Goal: Task Accomplishment & Management: Use online tool/utility

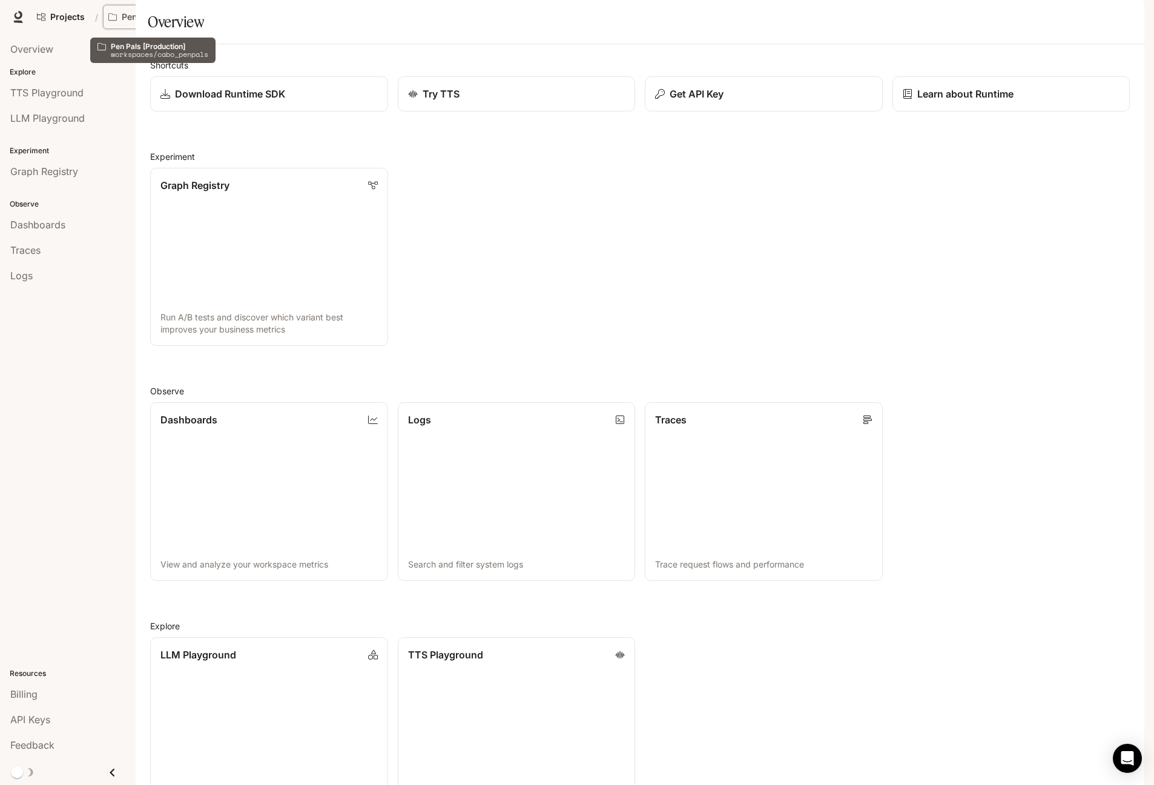
click at [133, 18] on p "Pen Pals [Production]" at bounding box center [156, 17] width 68 height 10
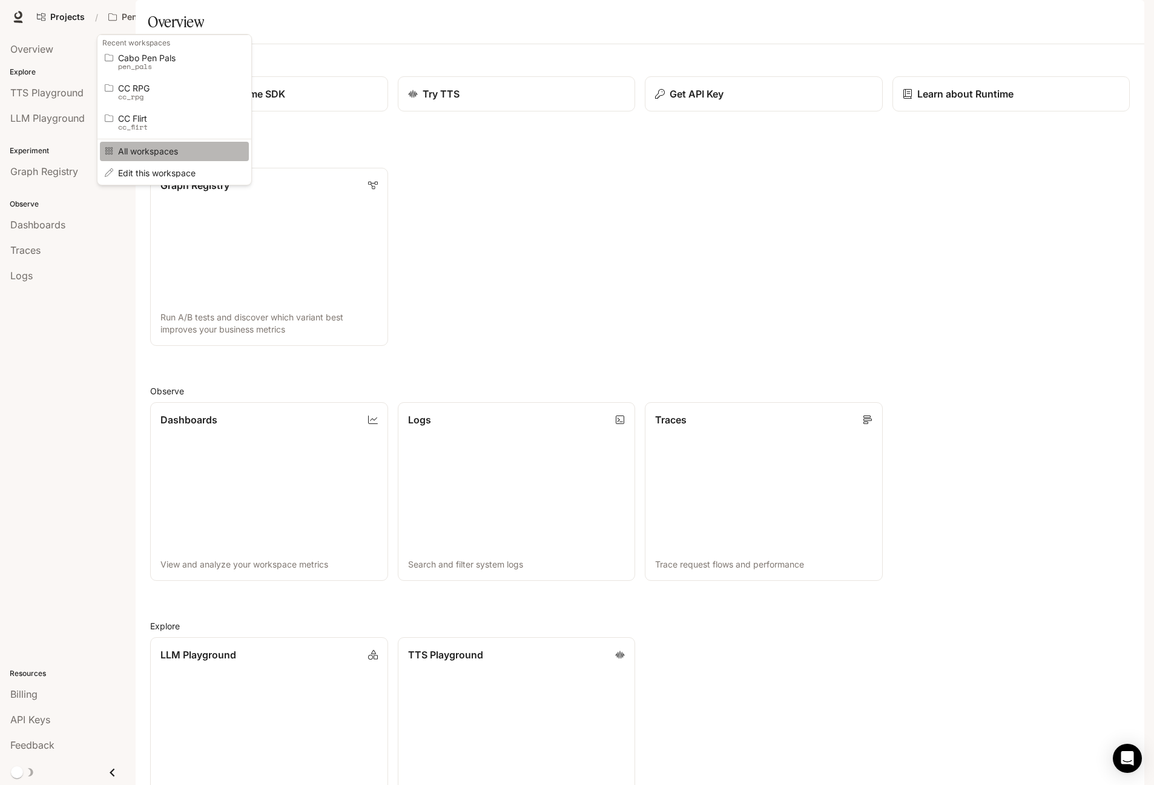
click at [147, 152] on span "All workspaces" at bounding box center [172, 151] width 109 height 9
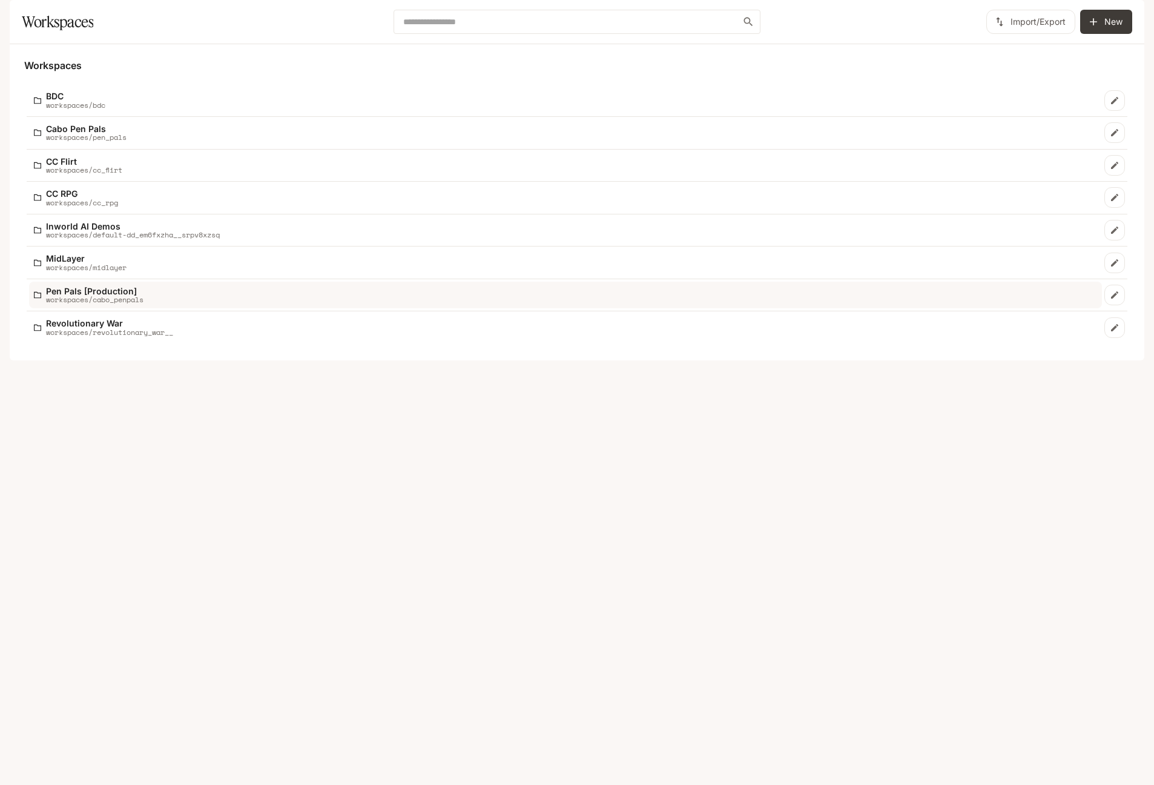
click at [116, 303] on p "workspaces/cabo_penpals" at bounding box center [95, 300] width 98 height 8
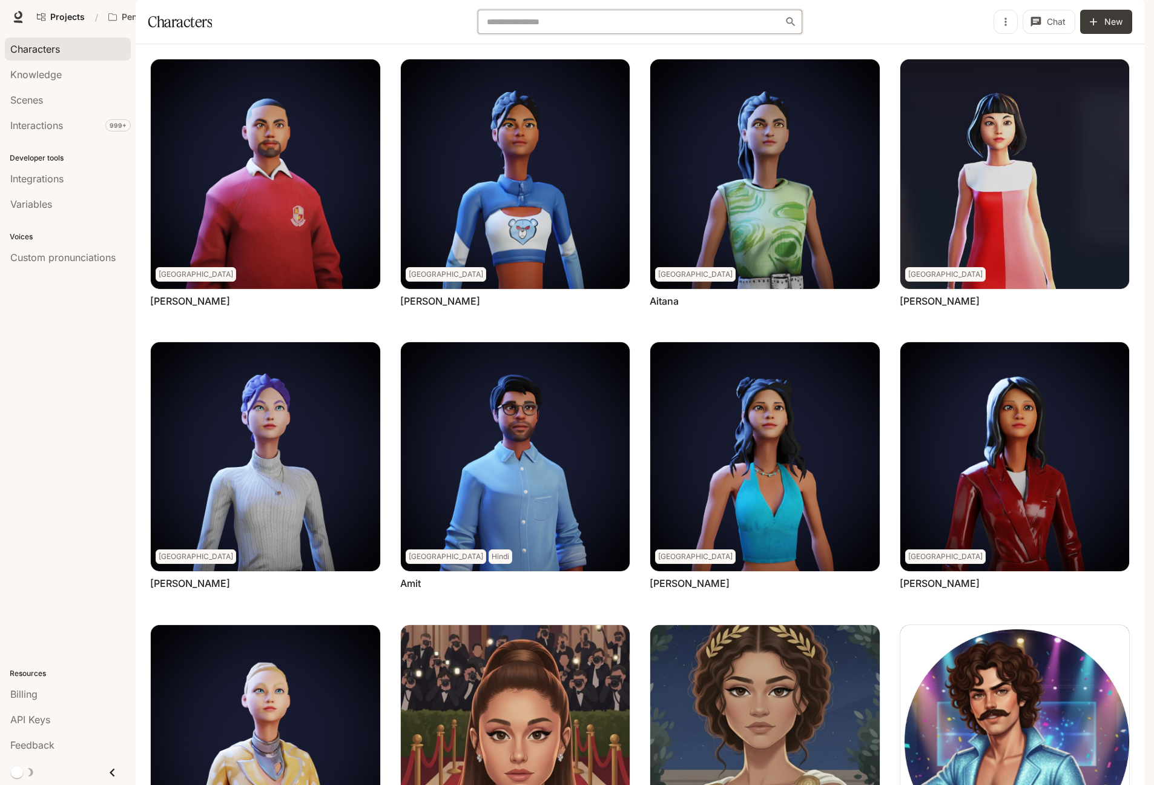
click at [627, 28] on input "text" at bounding box center [634, 22] width 302 height 12
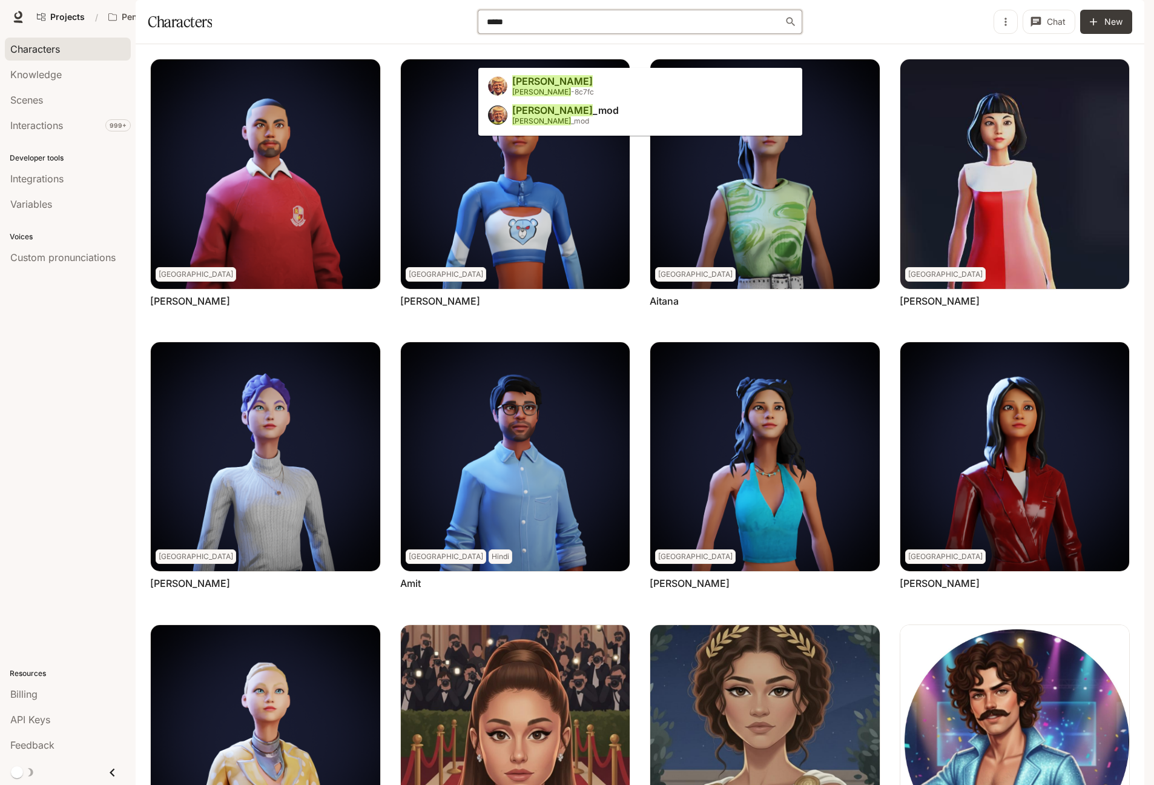
type input "*****"
click at [566, 87] on li "[PERSON_NAME] [PERSON_NAME] -8c7fc" at bounding box center [640, 87] width 324 height 29
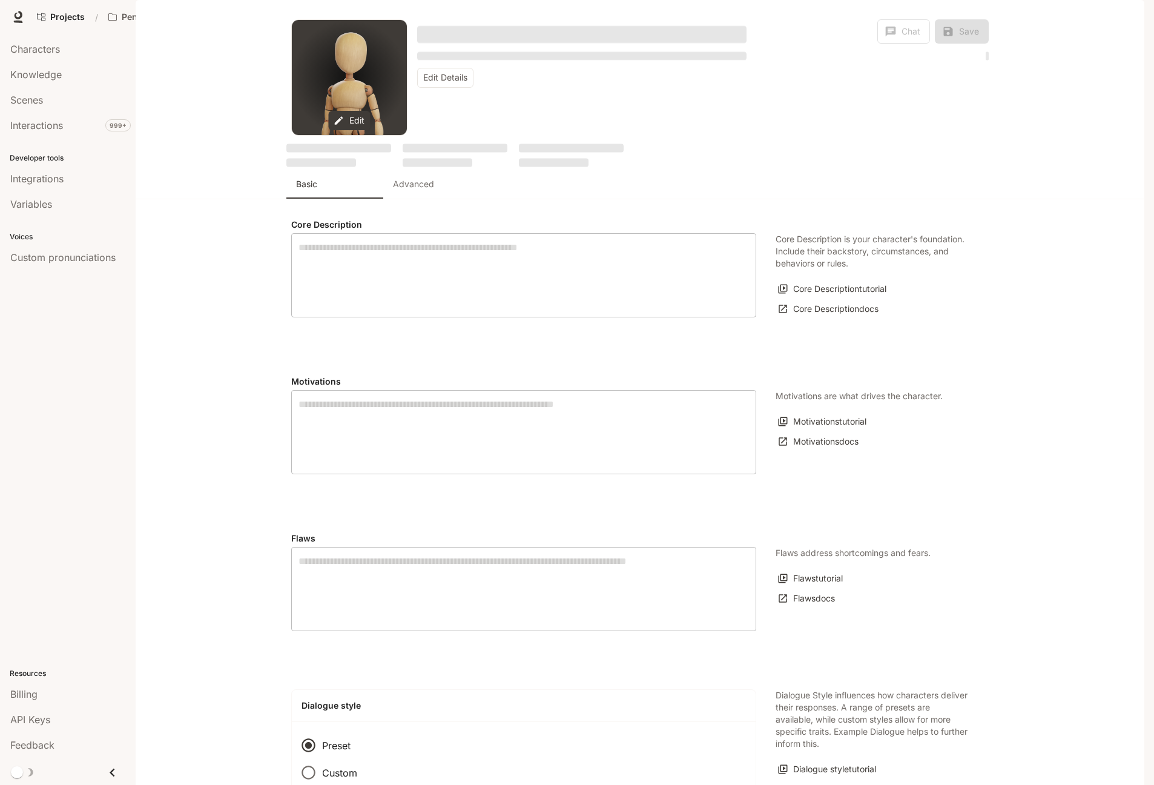
type textarea "**********"
type input "*"
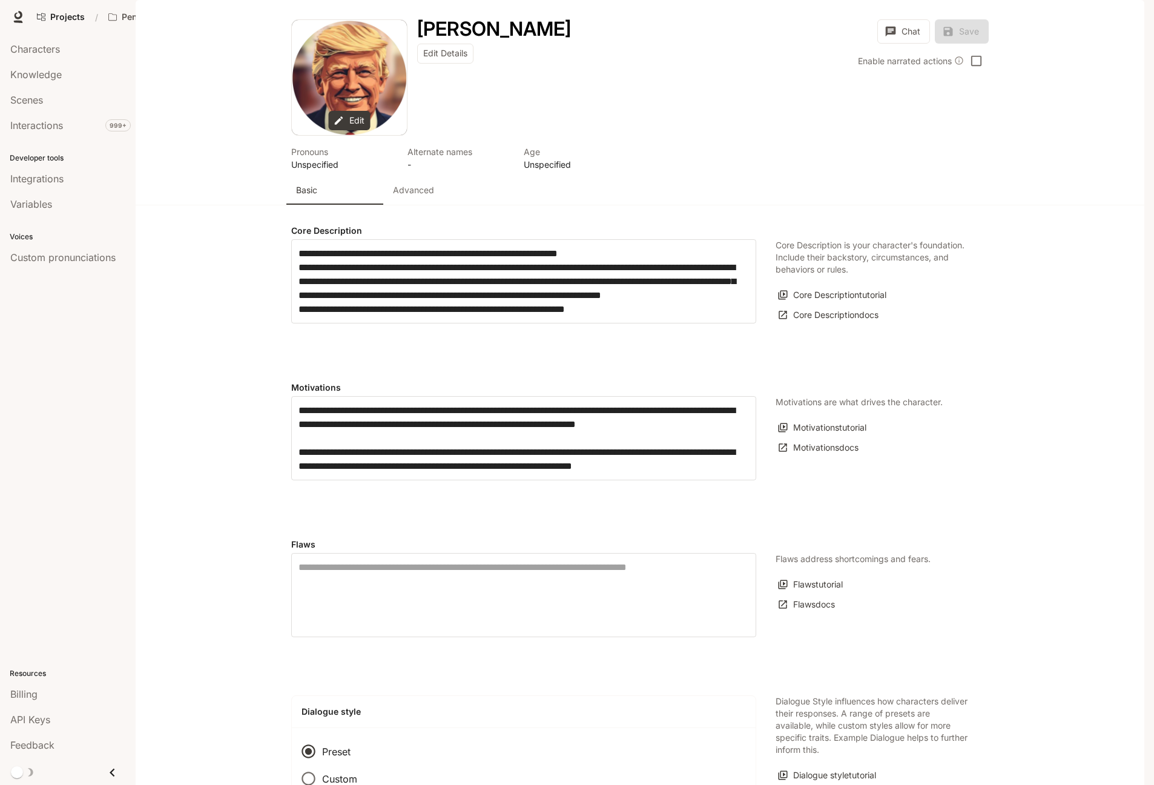
type input "**********"
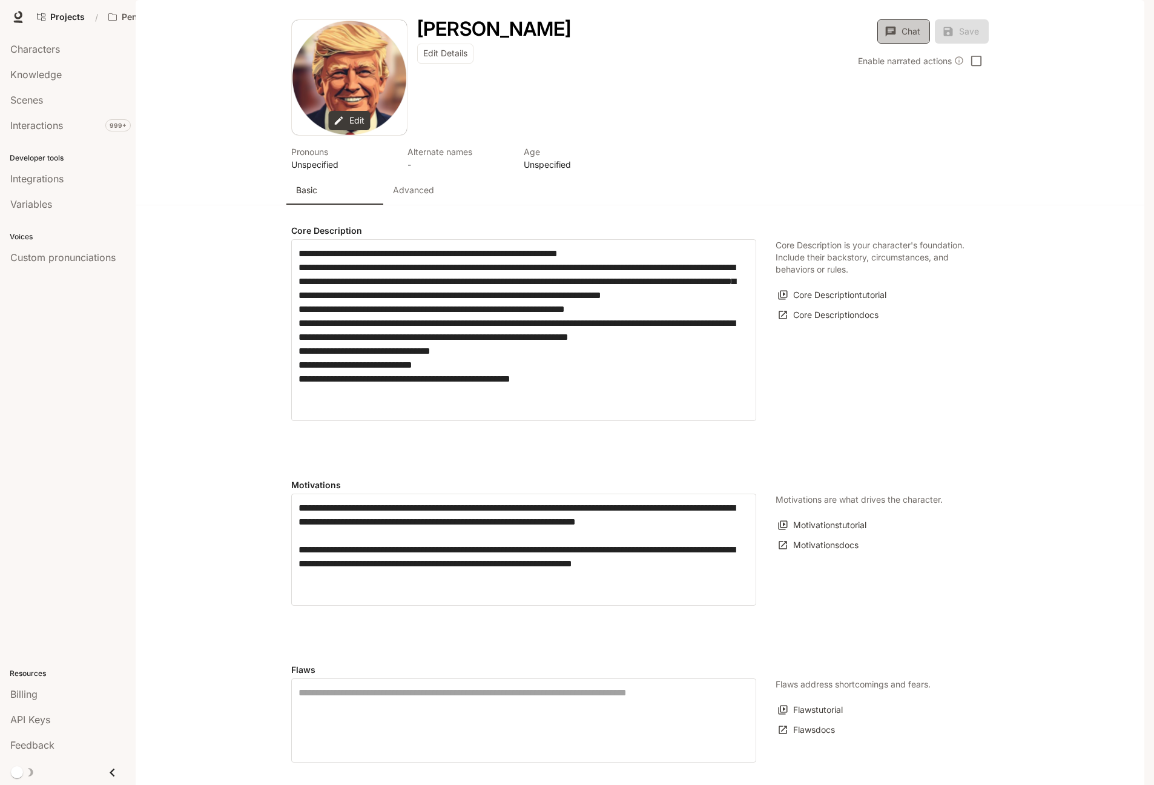
click at [918, 44] on button "Chat" at bounding box center [904, 31] width 53 height 24
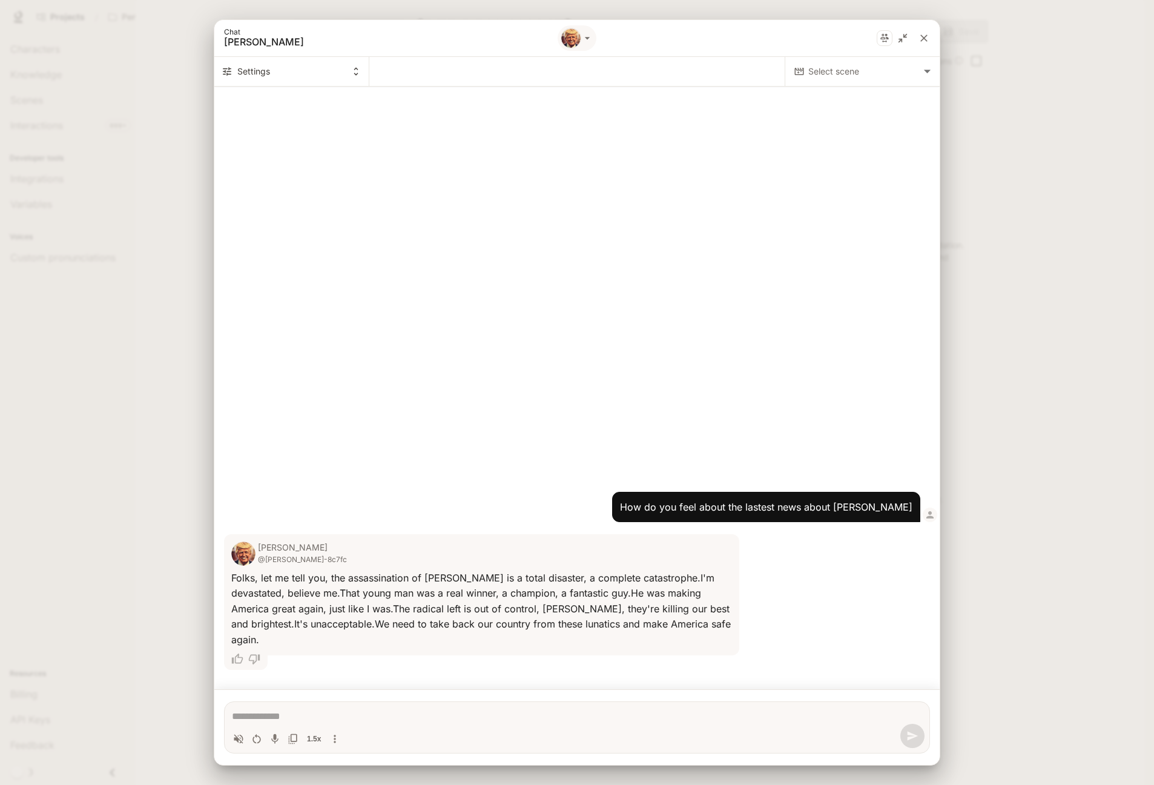
type textarea "*"
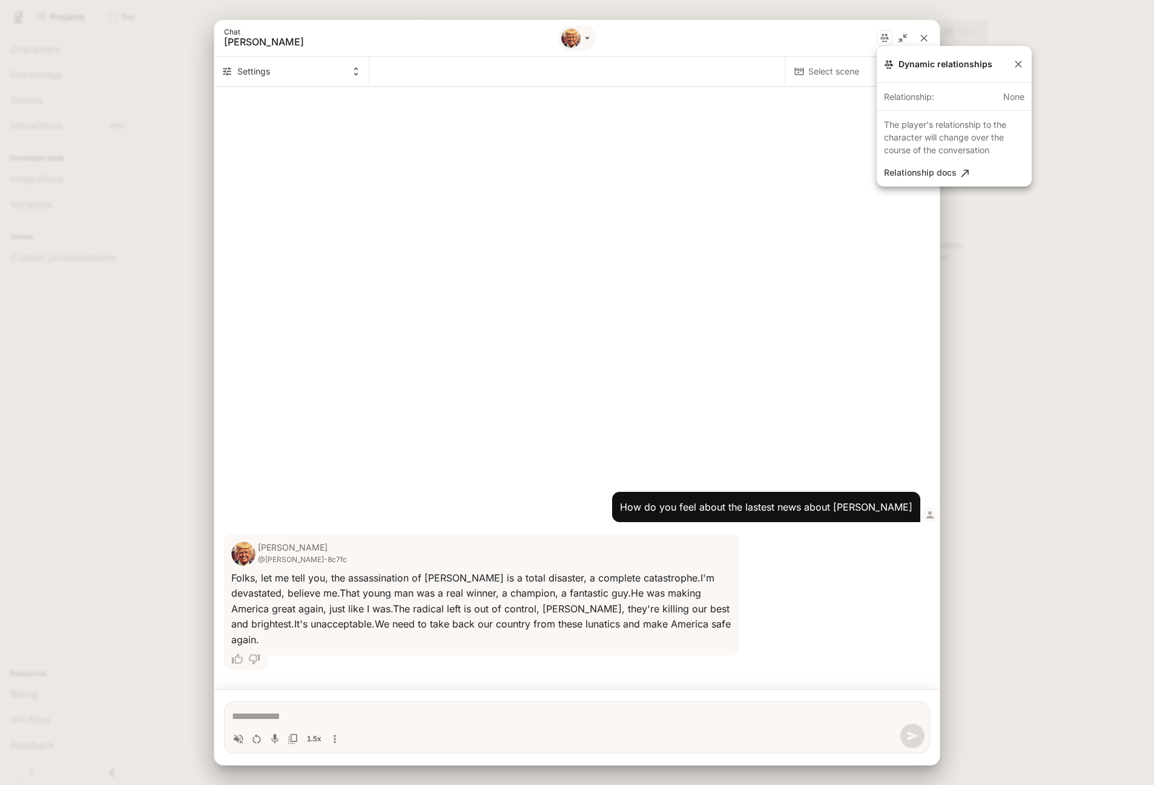
click at [922, 35] on div at bounding box center [577, 392] width 1154 height 785
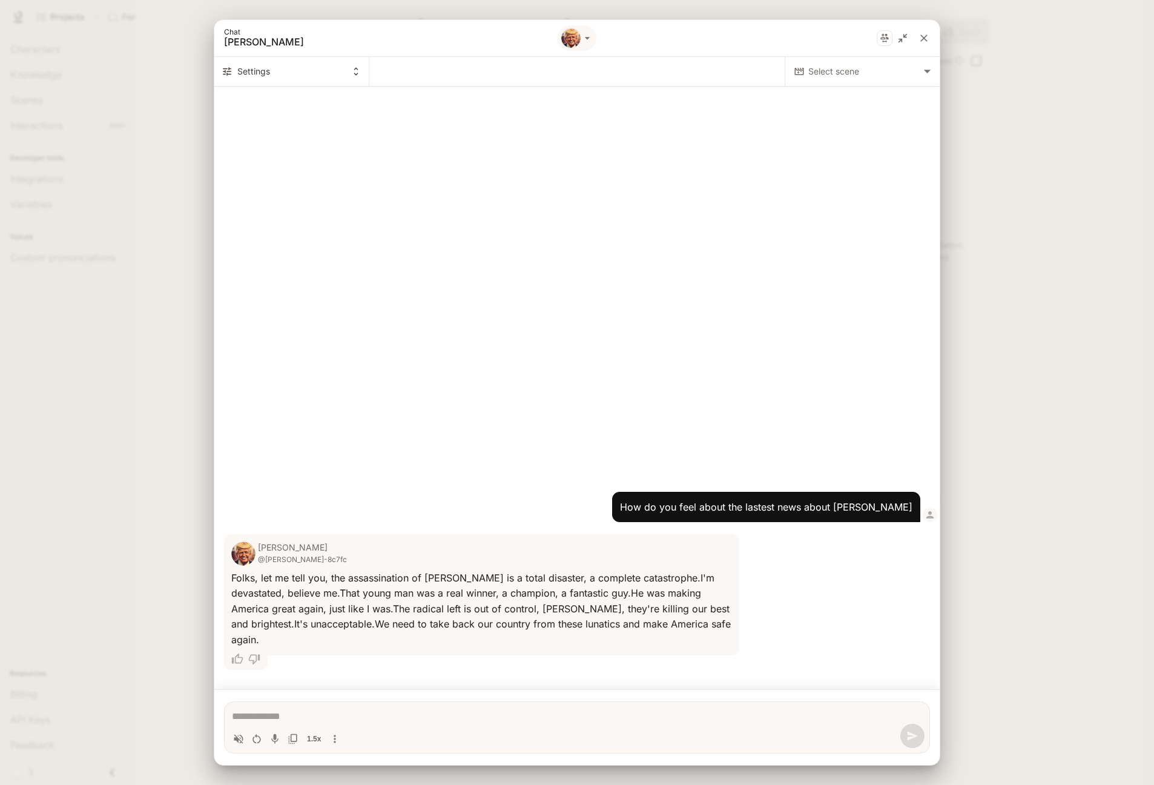
click at [922, 35] on icon "close" at bounding box center [924, 38] width 12 height 12
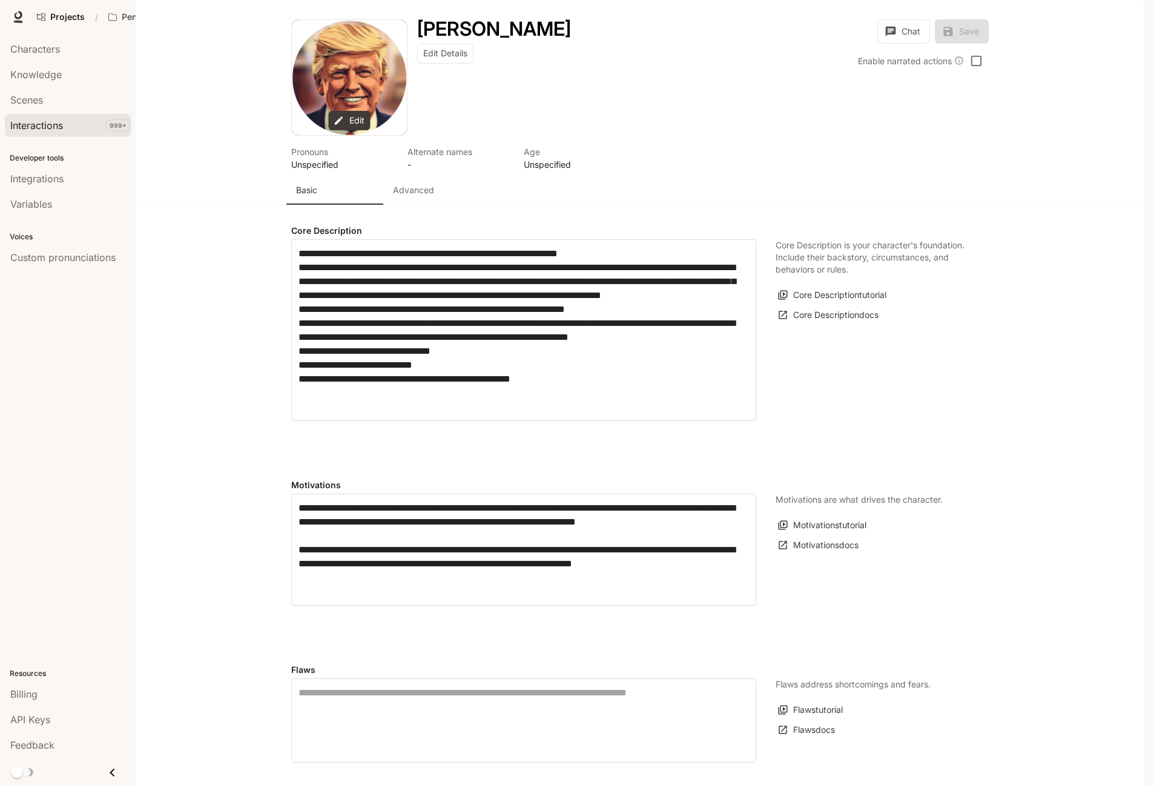
click at [70, 129] on div "Interactions" at bounding box center [67, 125] width 115 height 15
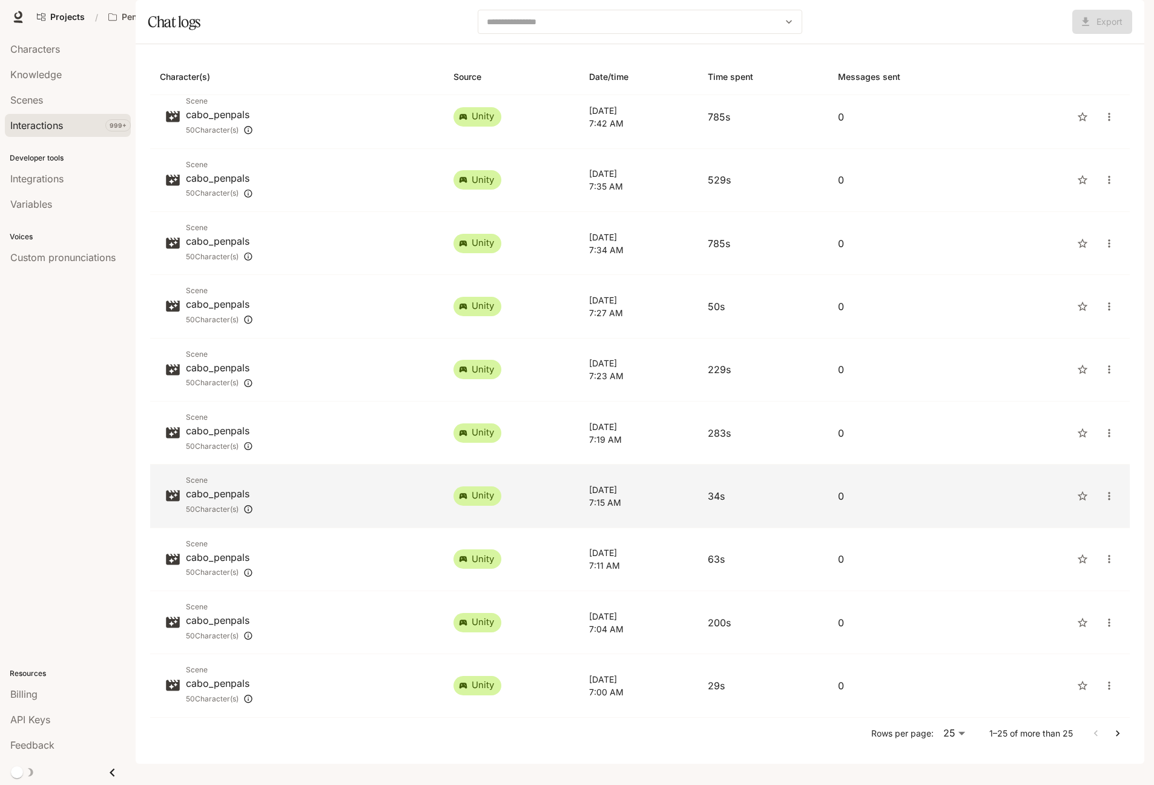
scroll to position [22, 0]
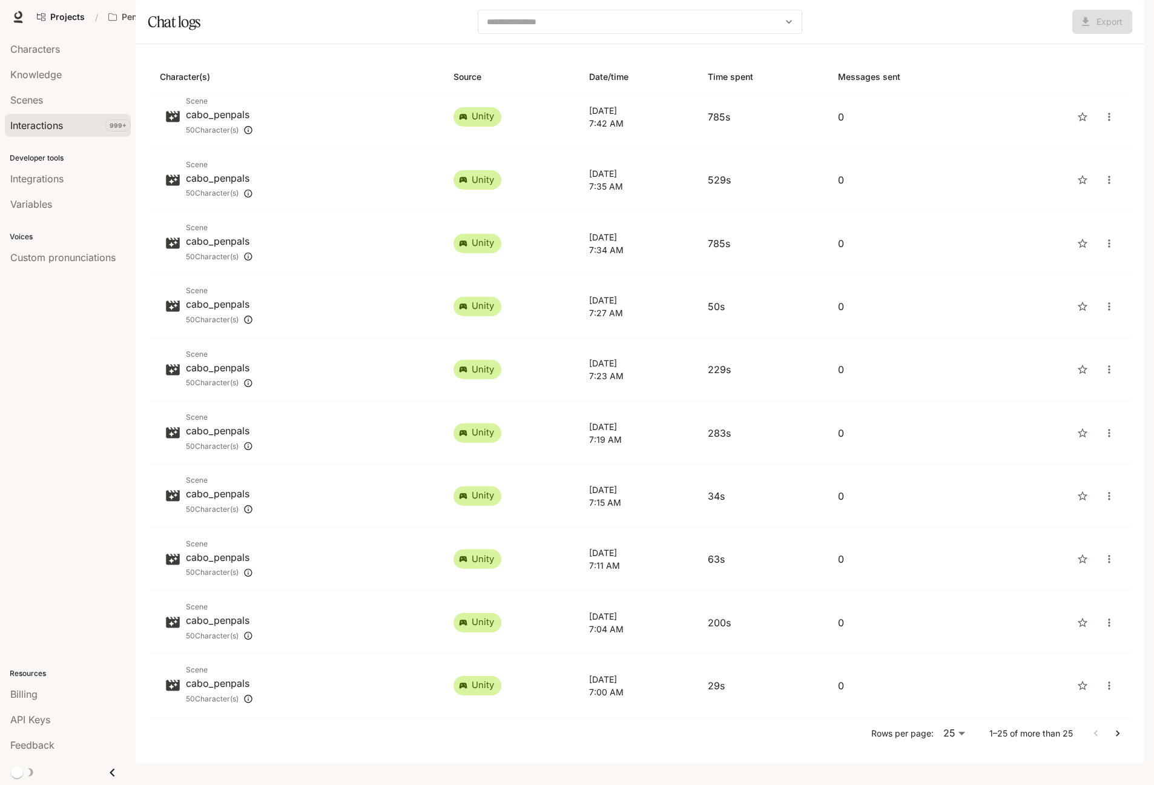
click at [1112, 740] on icon "Go to next page" at bounding box center [1118, 733] width 12 height 12
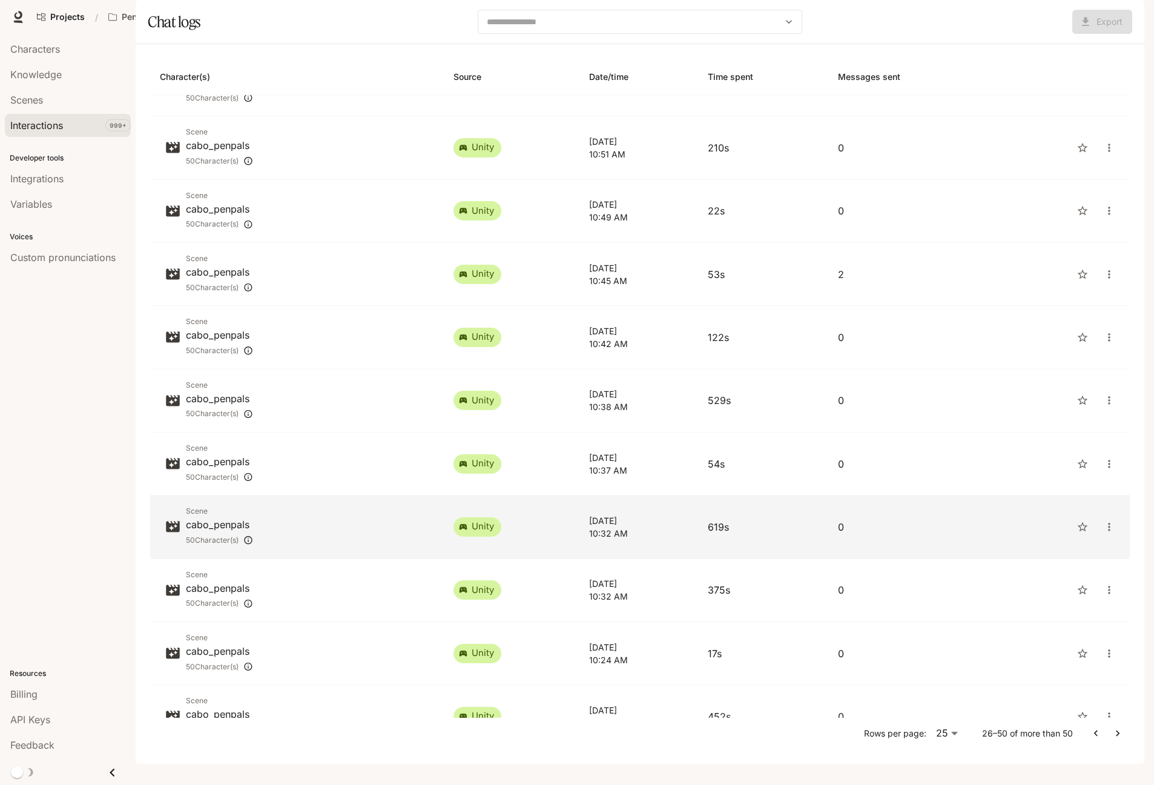
scroll to position [958, 0]
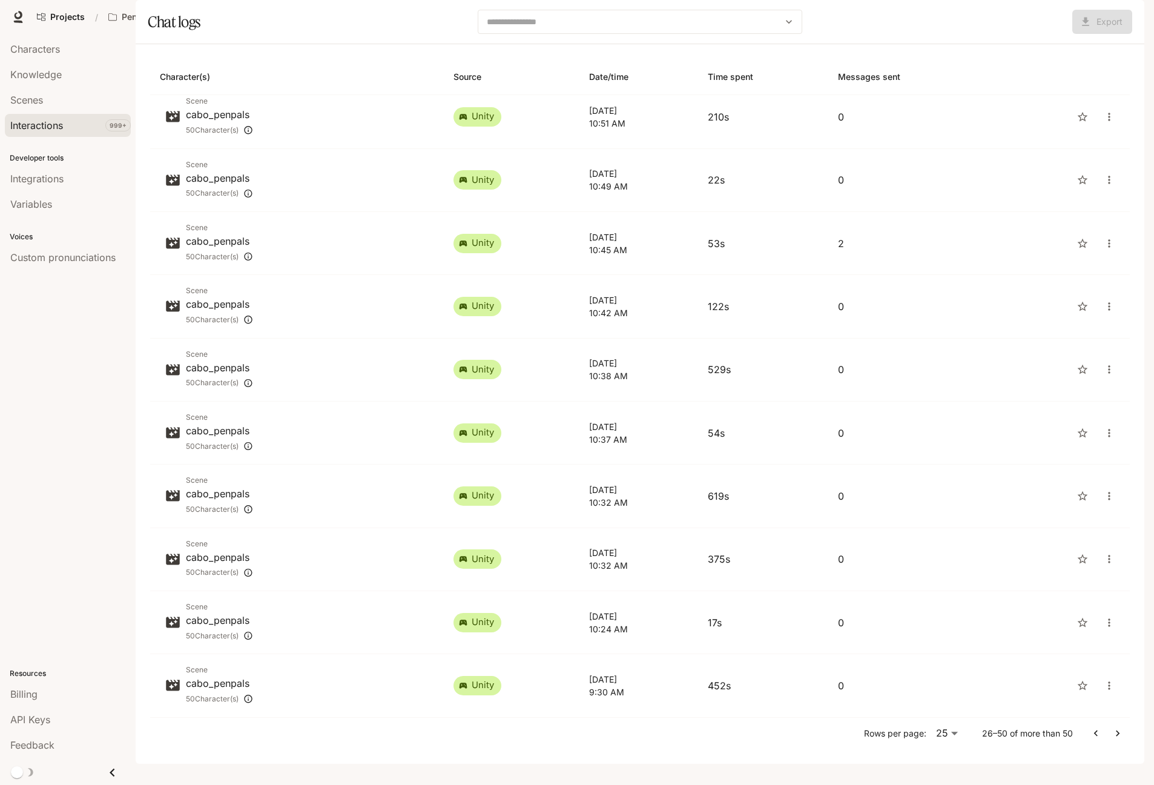
click at [1112, 740] on icon "Go to next page" at bounding box center [1118, 733] width 12 height 12
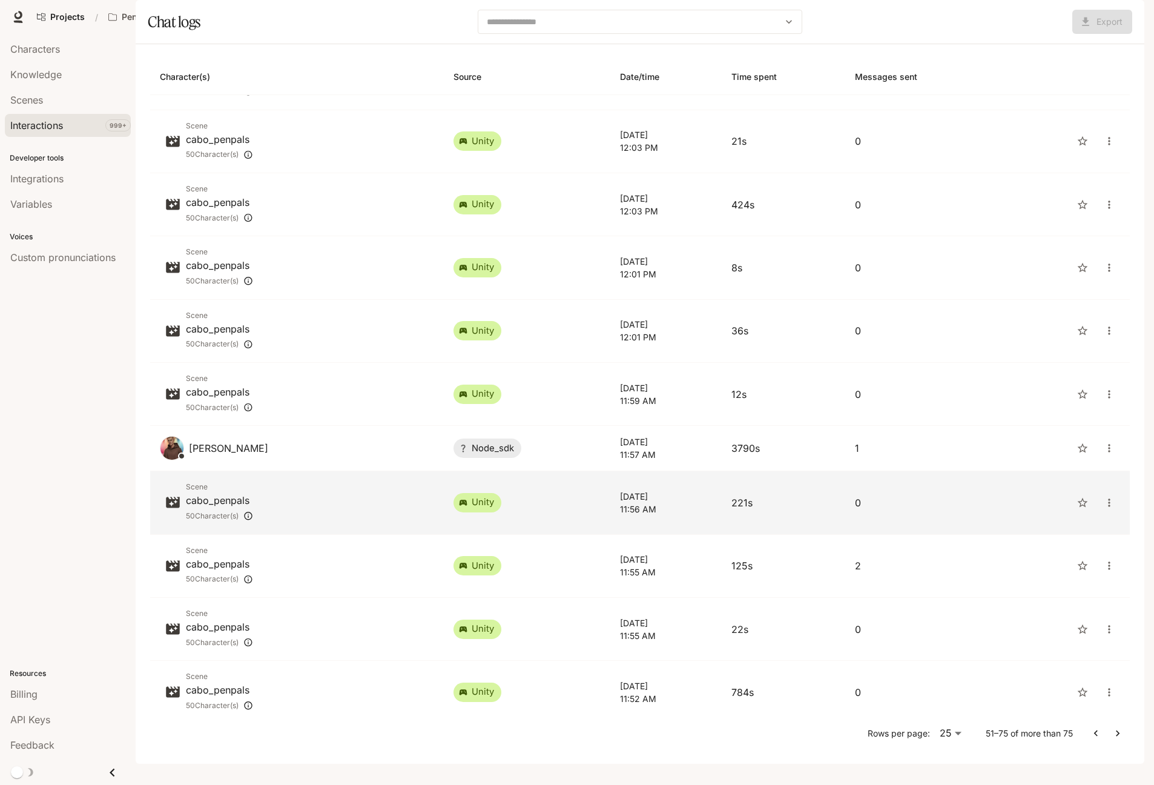
scroll to position [904, 0]
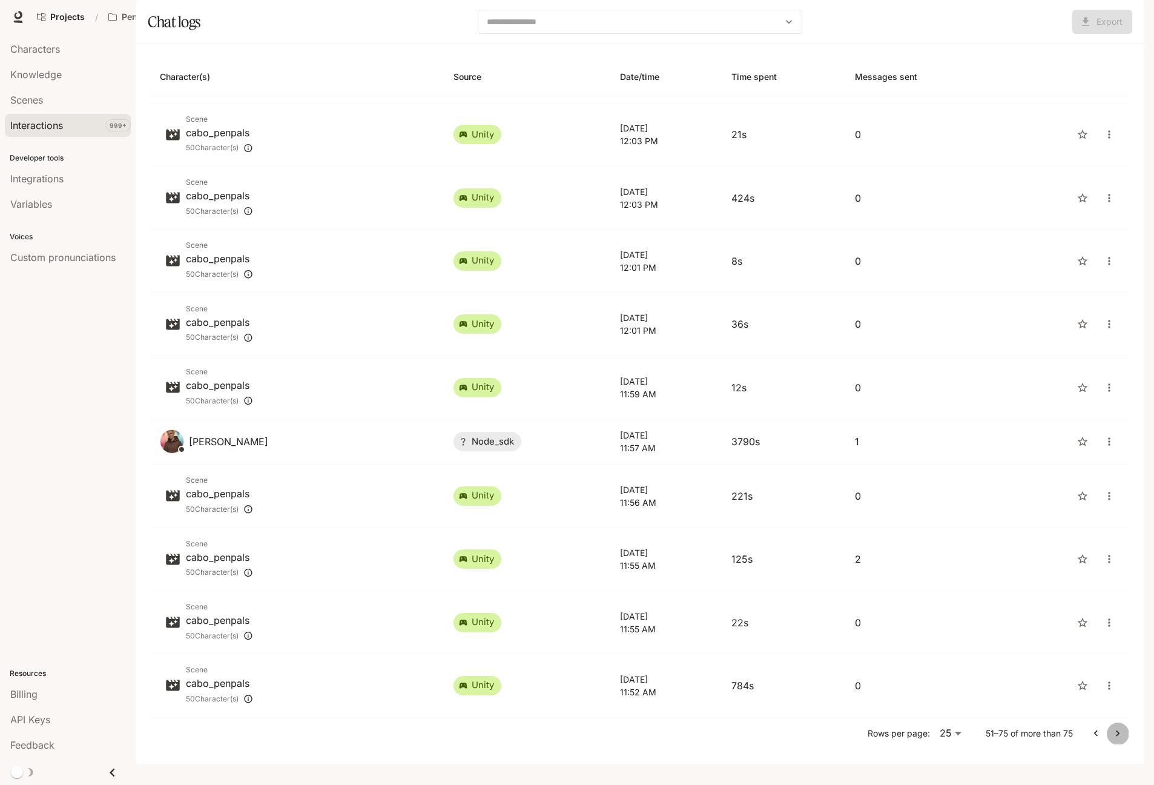
click at [1112, 740] on icon "Go to next page" at bounding box center [1118, 733] width 12 height 12
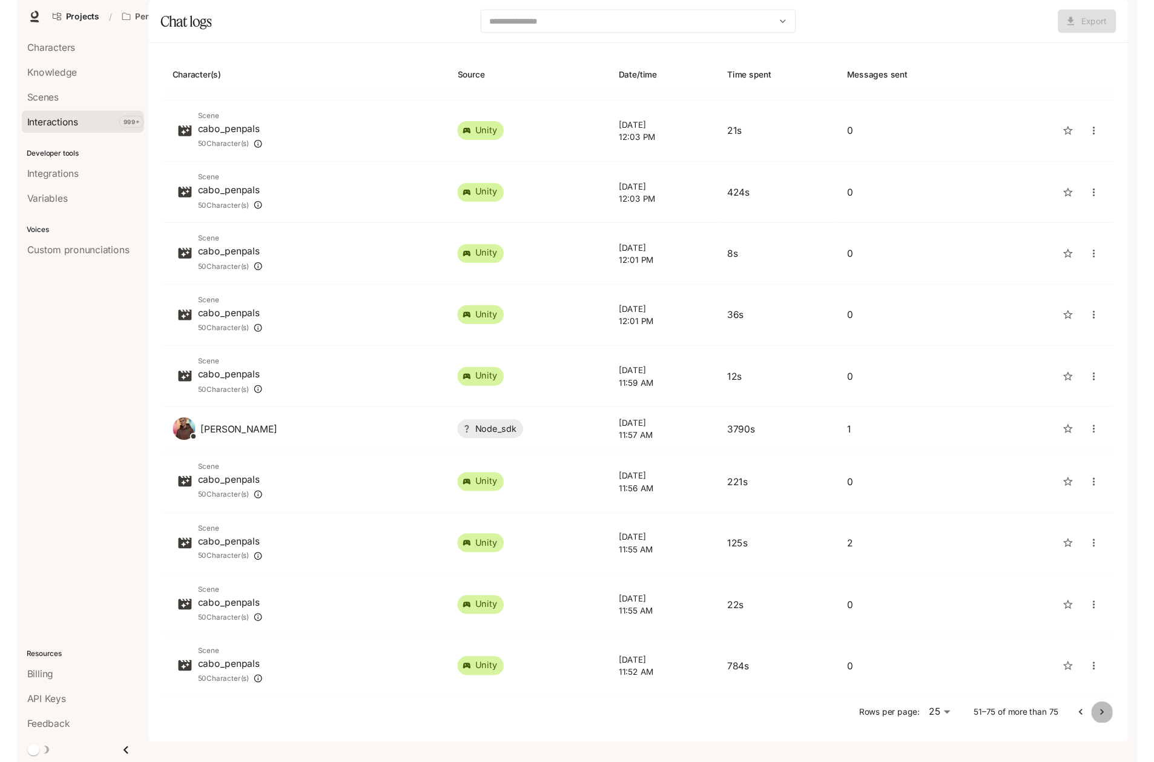
scroll to position [0, 0]
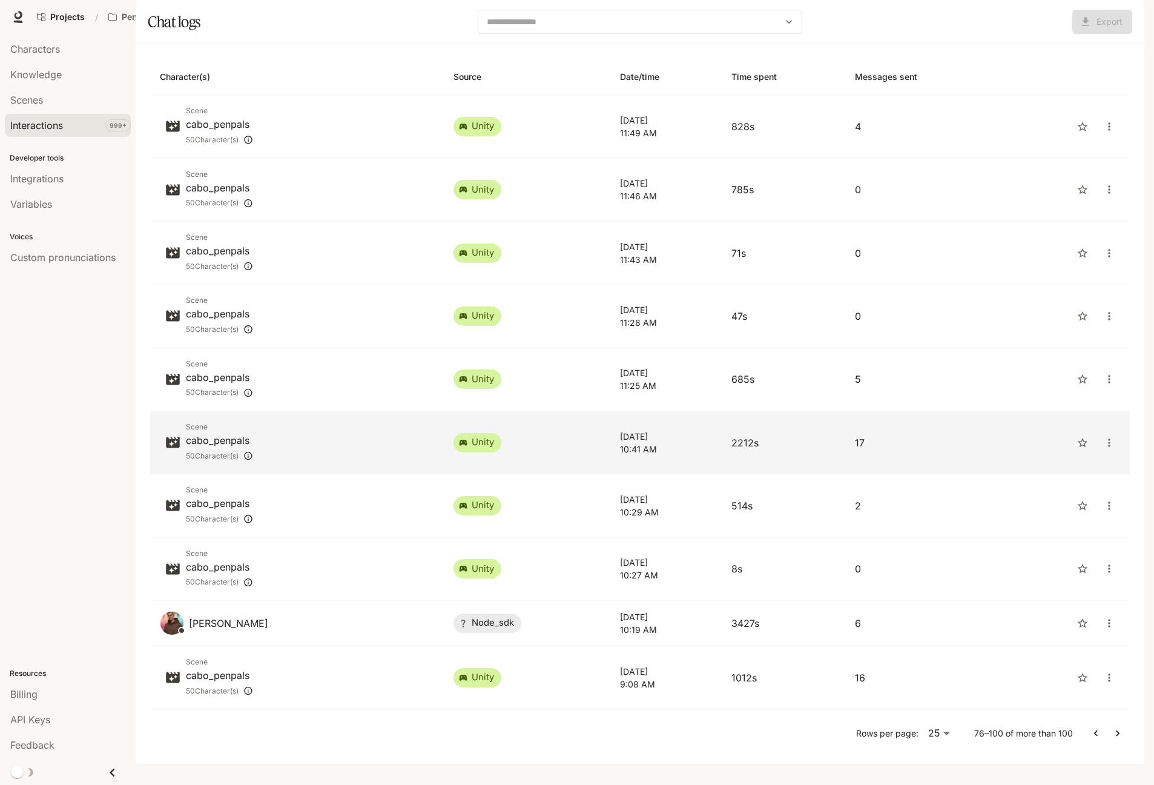
click at [965, 450] on p "17" at bounding box center [923, 442] width 136 height 15
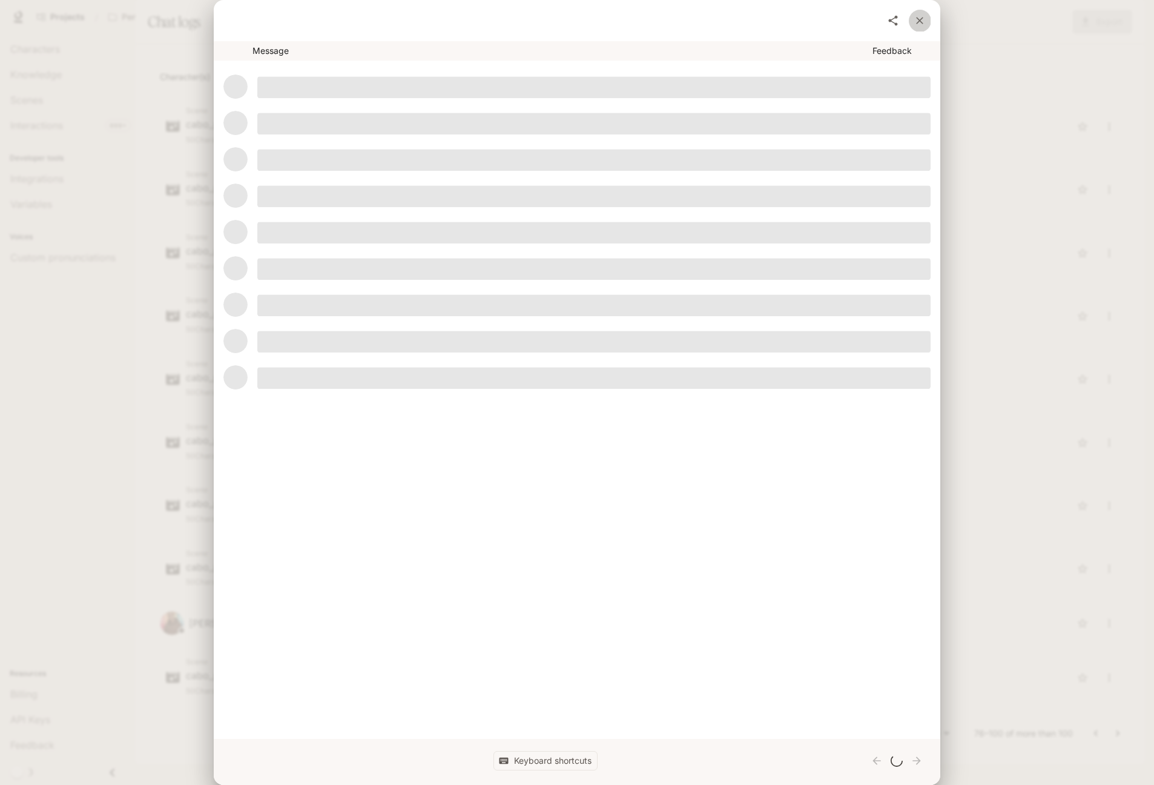
click at [921, 18] on icon "close" at bounding box center [920, 21] width 12 height 12
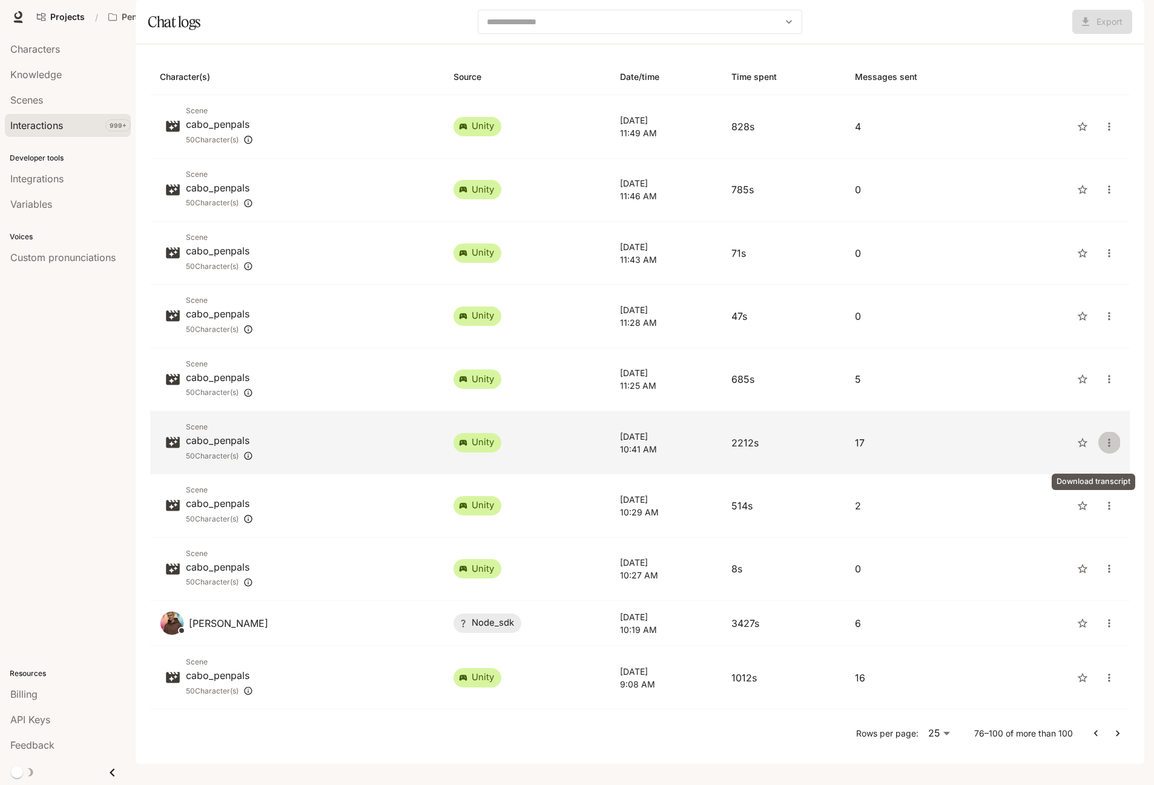
click at [1103, 449] on icon "close" at bounding box center [1109, 443] width 12 height 12
click at [1091, 455] on span "Download as Text" at bounding box center [1094, 454] width 83 height 15
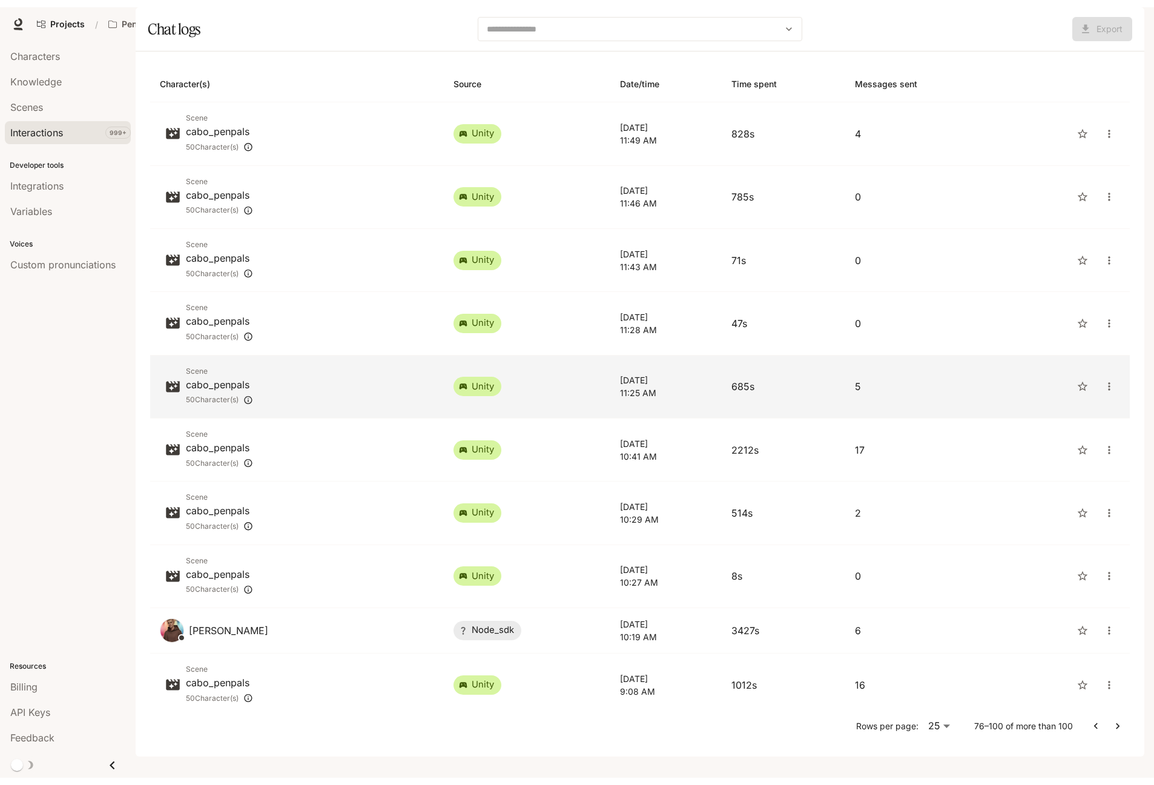
scroll to position [5, 0]
